Goal: Find specific page/section: Find specific page/section

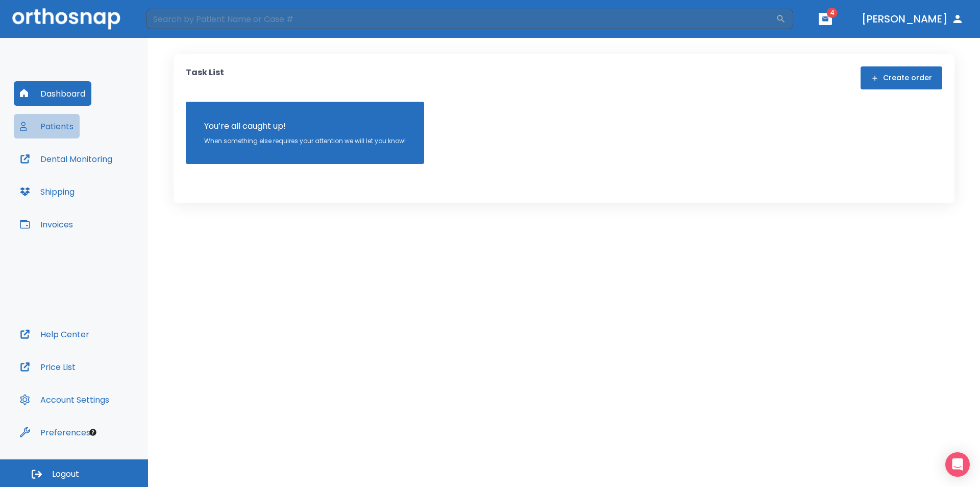
click at [61, 124] on button "Patients" at bounding box center [47, 126] width 66 height 25
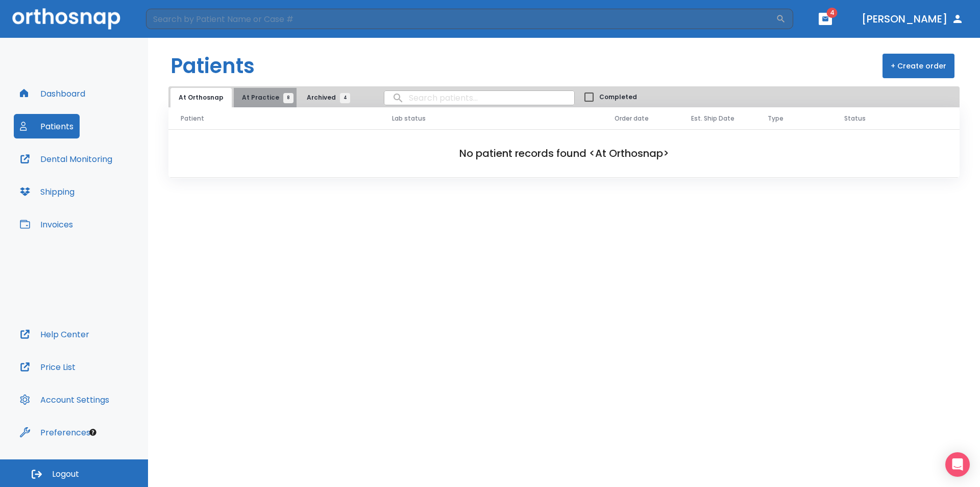
click at [266, 97] on span "At Practice 8" at bounding box center [265, 97] width 46 height 9
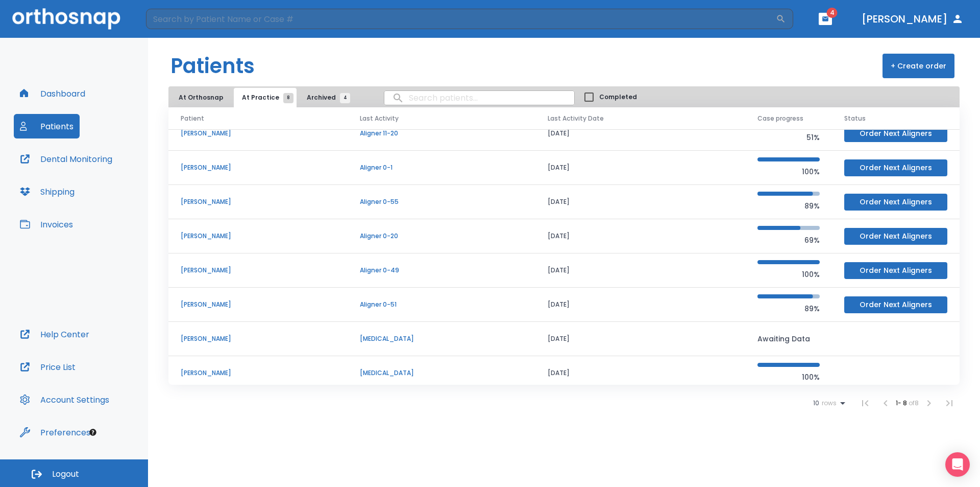
scroll to position [19, 0]
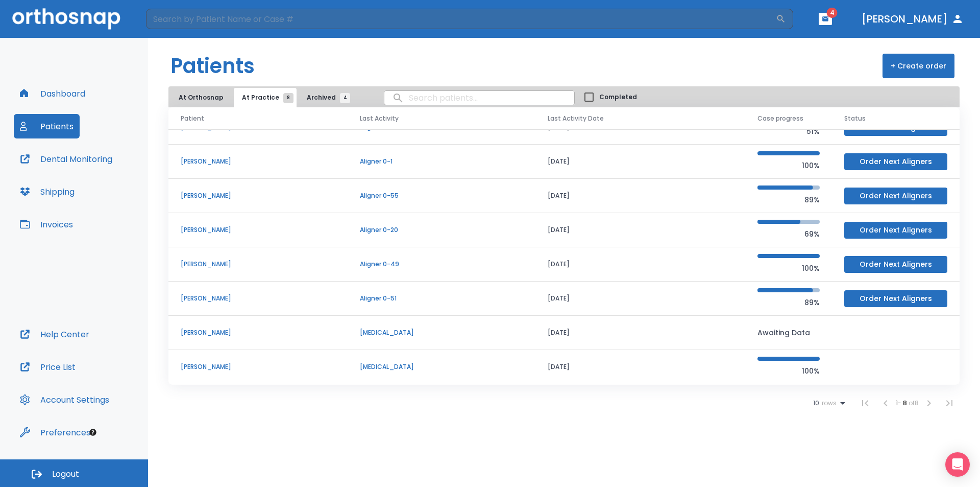
click at [199, 302] on p "[PERSON_NAME]" at bounding box center [258, 298] width 155 height 9
